Goal: Information Seeking & Learning: Learn about a topic

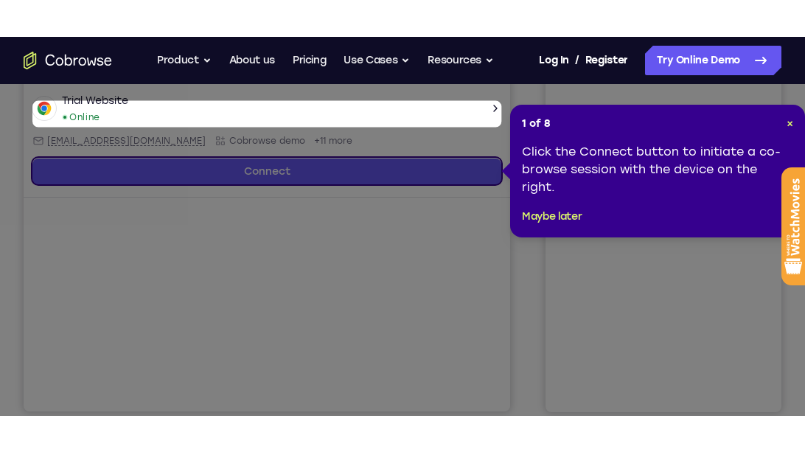
scroll to position [378, 0]
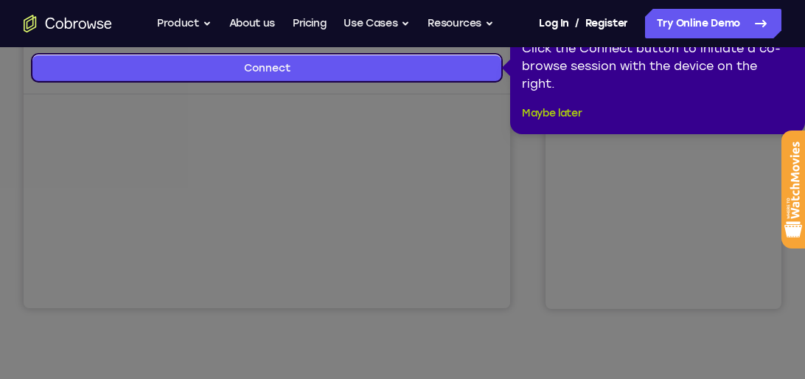
click at [556, 111] on button "Maybe later" at bounding box center [552, 114] width 60 height 18
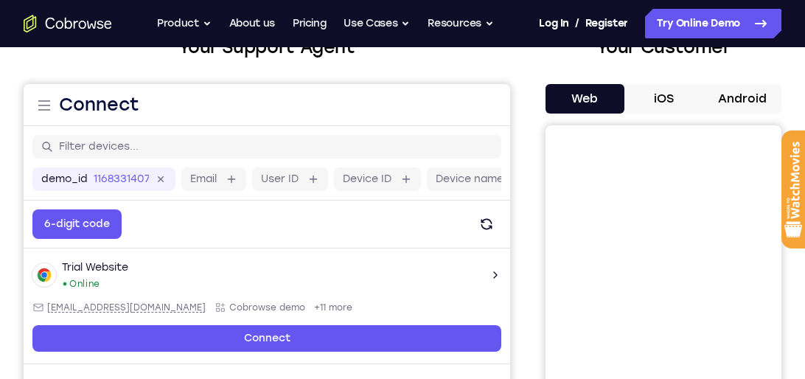
scroll to position [88, 0]
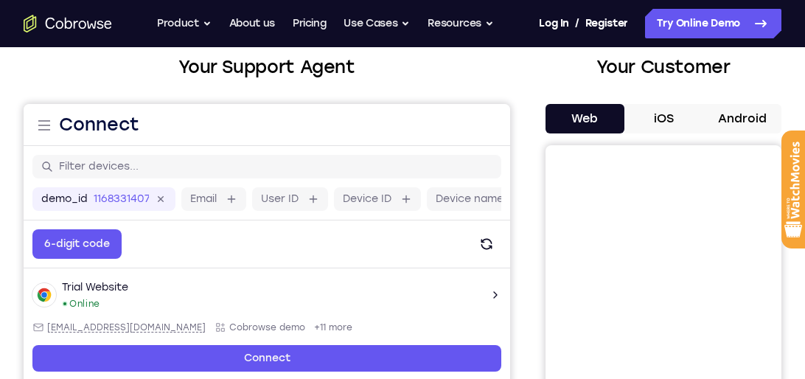
click at [673, 112] on button "iOS" at bounding box center [664, 118] width 79 height 29
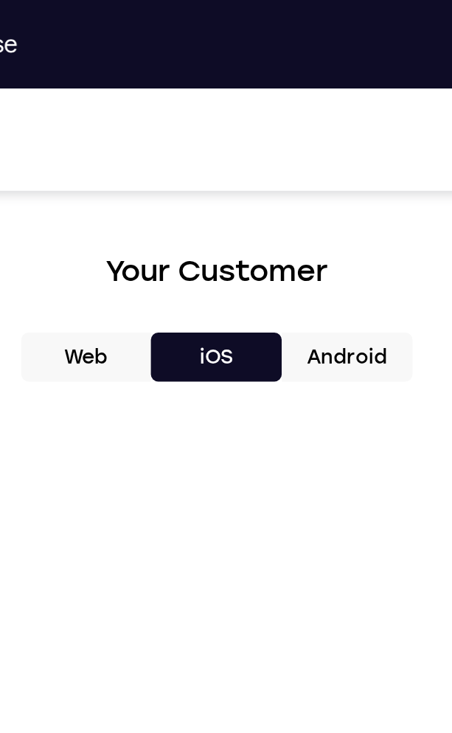
scroll to position [509, 0]
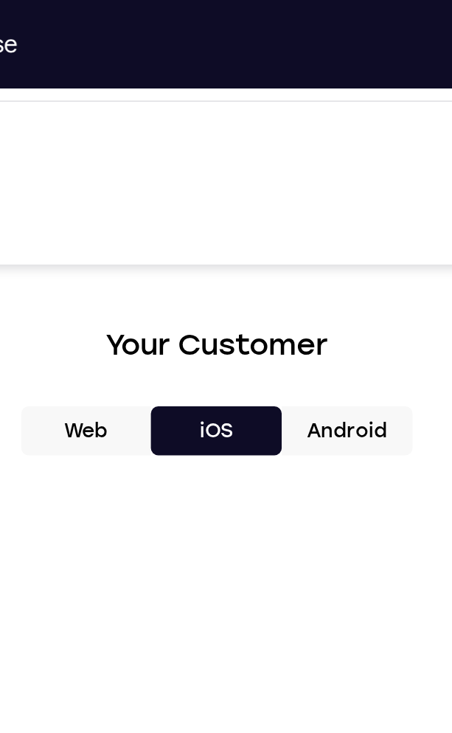
click at [307, 266] on button "Android" at bounding box center [304, 259] width 79 height 29
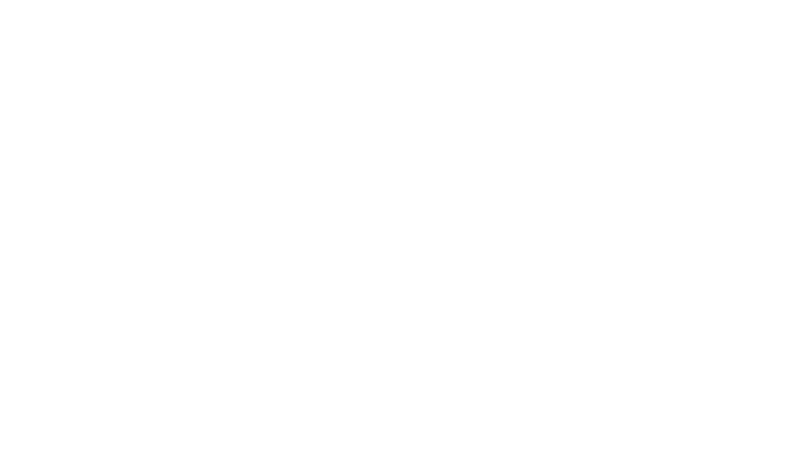
scroll to position [102, 0]
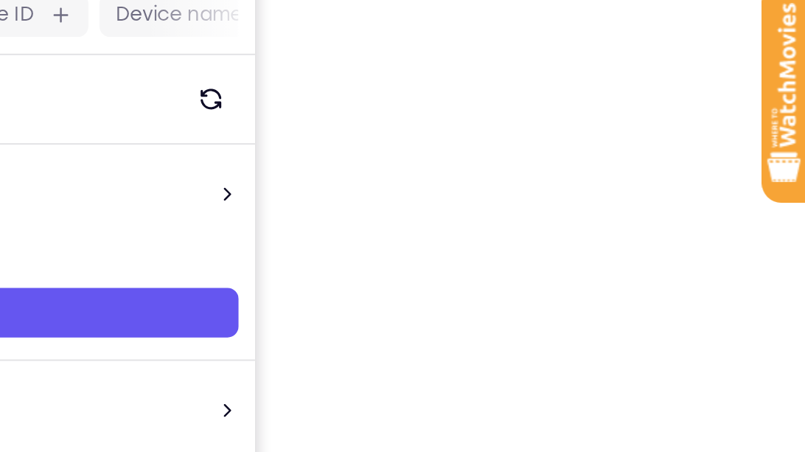
click at [544, 298] on div "Your Support Agent Your Customer Web iOS Android" at bounding box center [403, 312] width 758 height 545
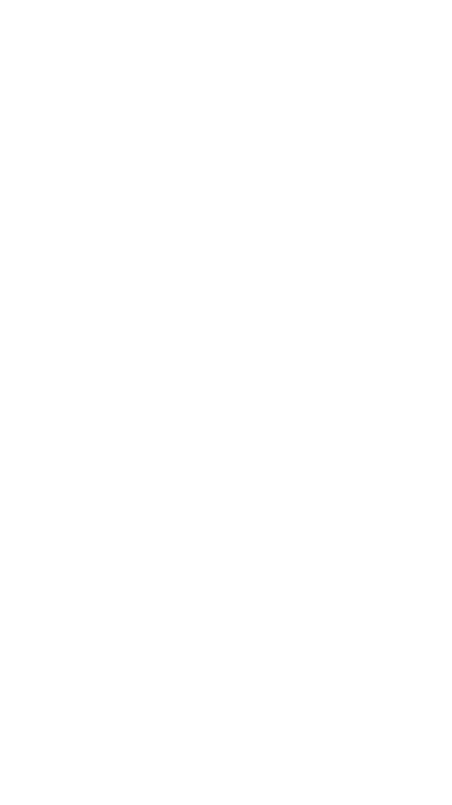
scroll to position [526, 0]
click at [337, 378] on div at bounding box center [226, 496] width 417 height 454
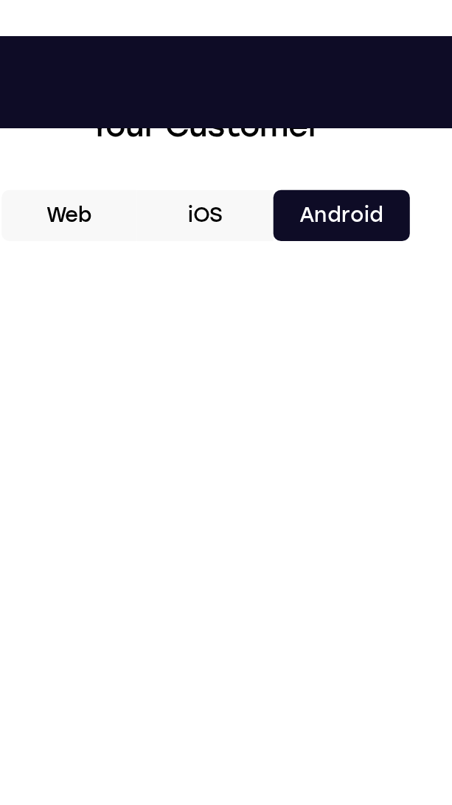
scroll to position [664, 0]
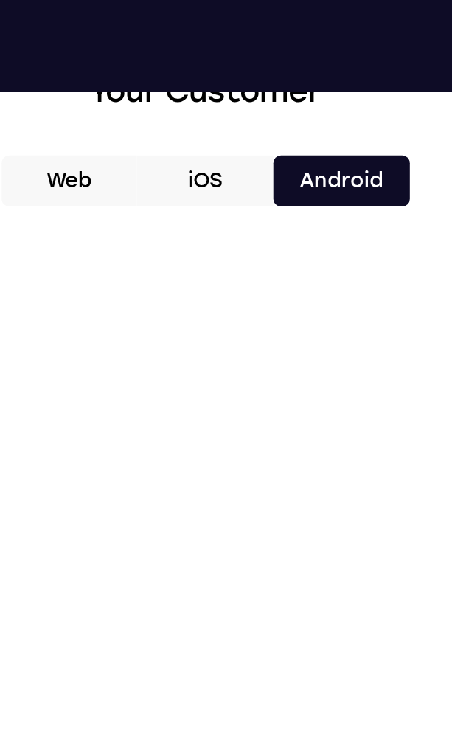
click at [221, 105] on button "iOS" at bounding box center [226, 104] width 79 height 29
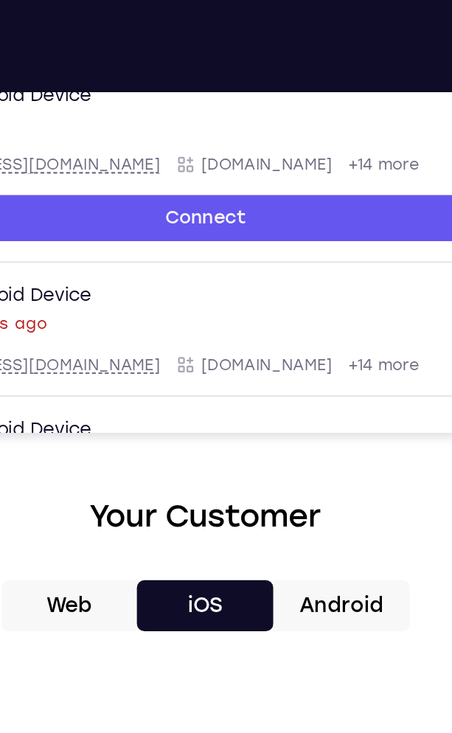
click at [156, 352] on button "Web" at bounding box center [147, 350] width 79 height 29
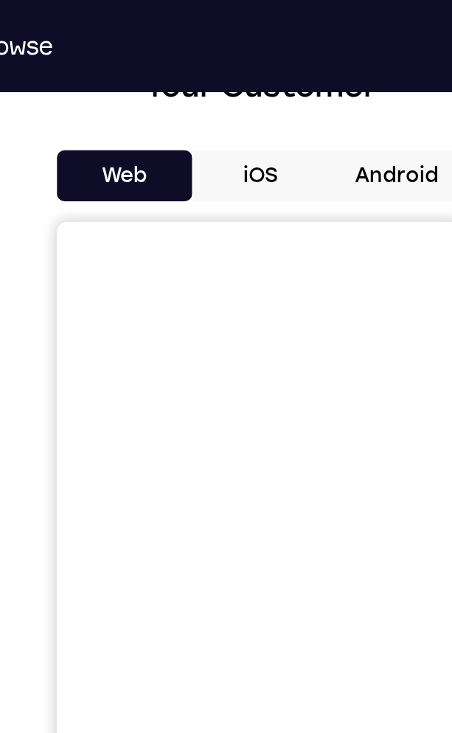
scroll to position [664, 0]
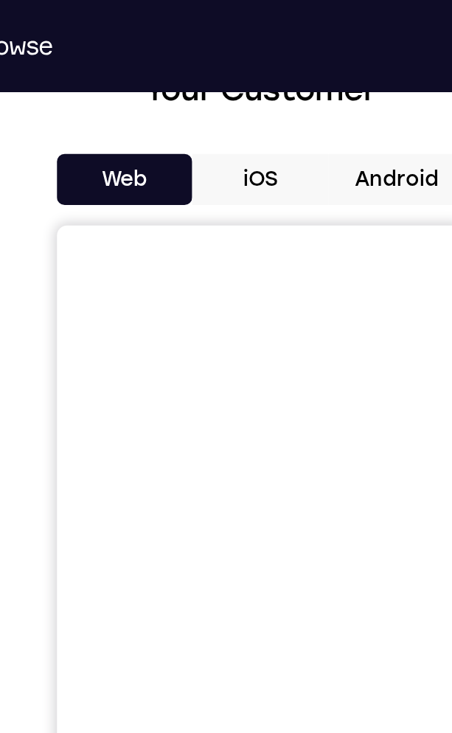
click at [235, 103] on button "iOS" at bounding box center [226, 103] width 79 height 29
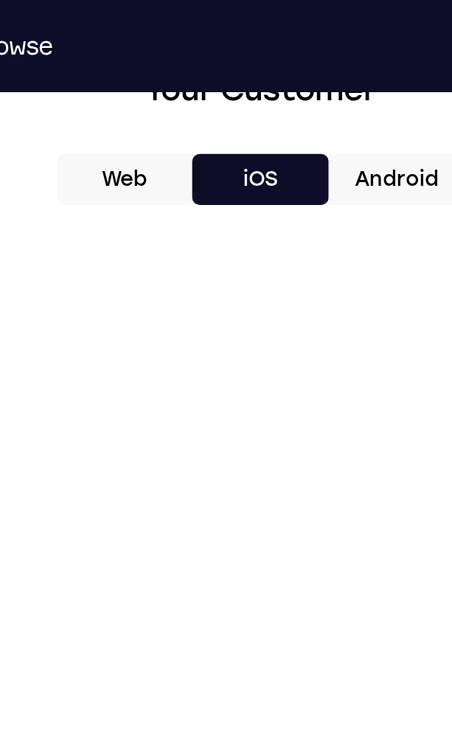
click at [316, 103] on button "Android" at bounding box center [304, 103] width 79 height 29
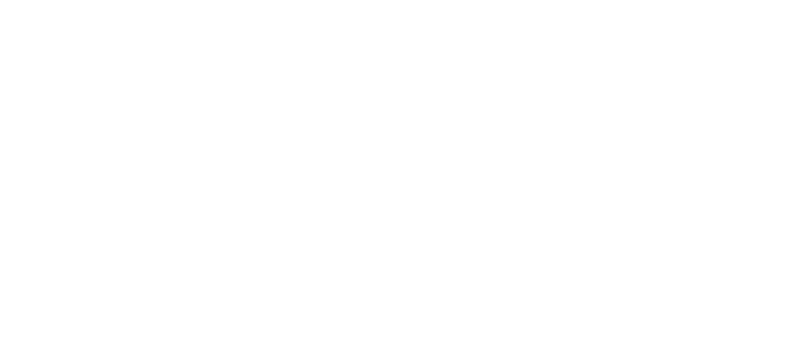
scroll to position [195, 0]
